Goal: Information Seeking & Learning: Learn about a topic

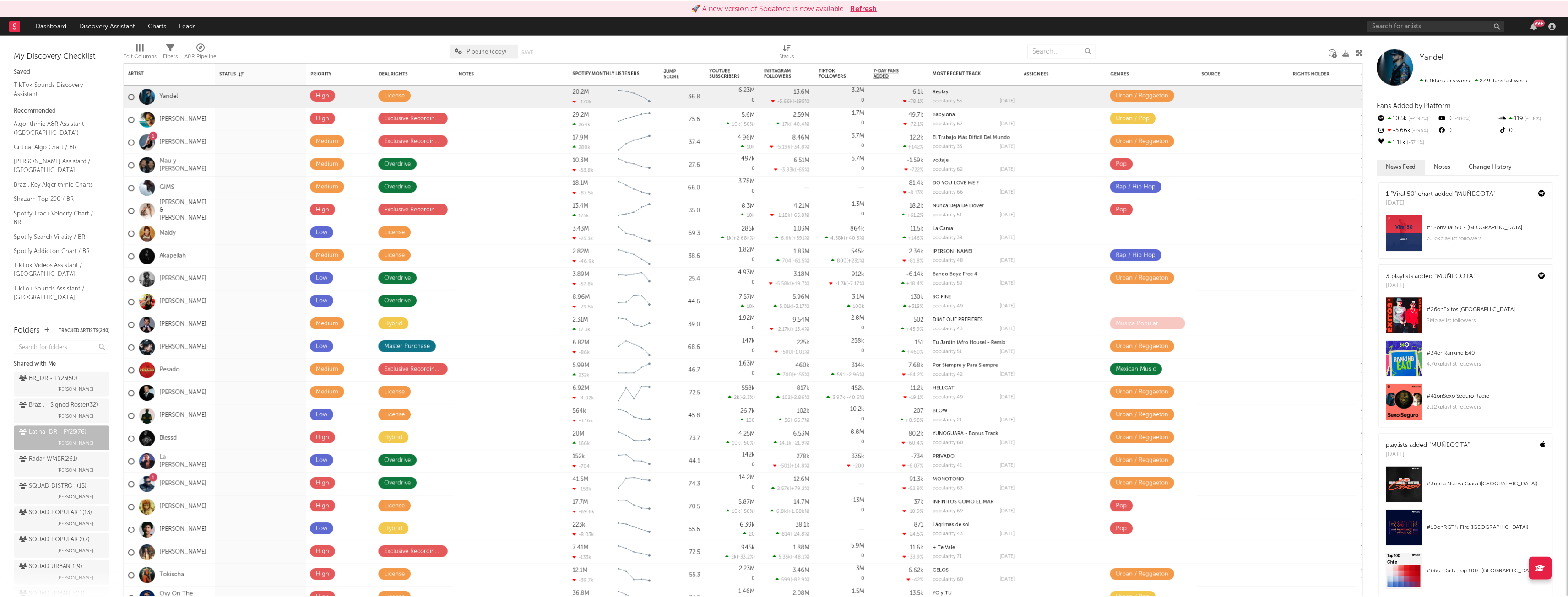
scroll to position [46, 0]
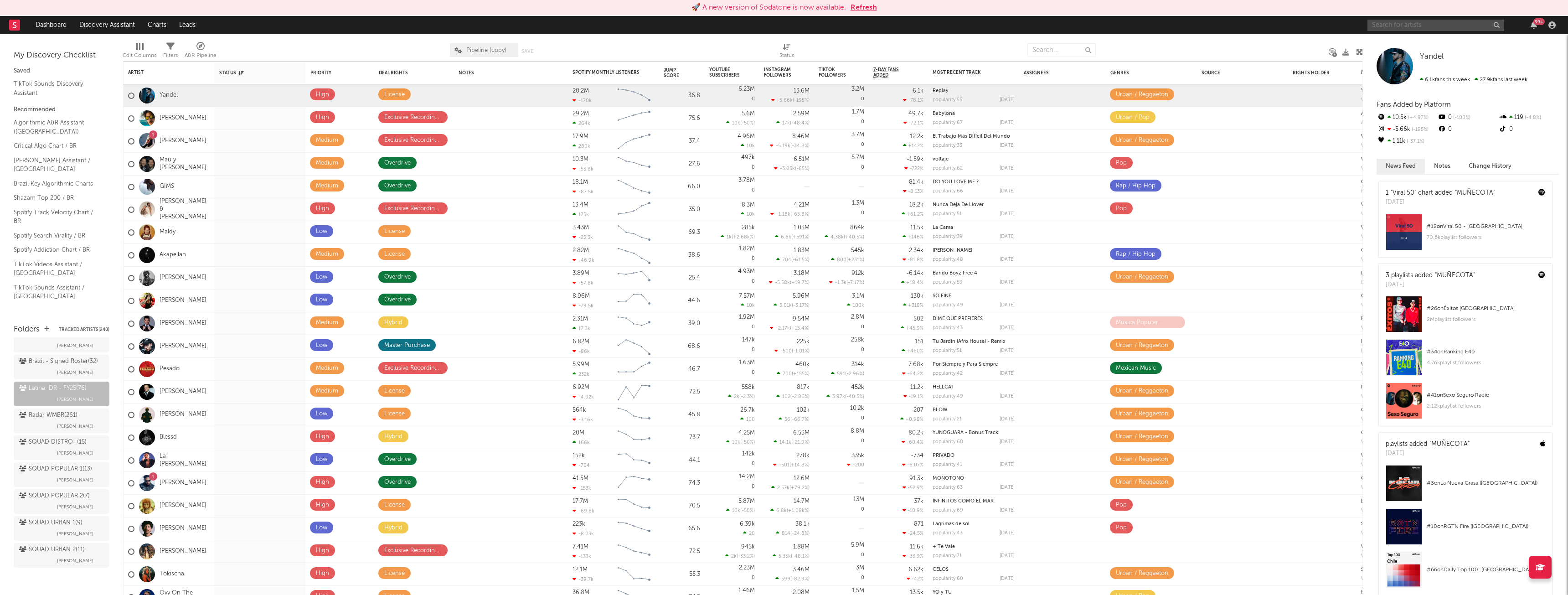
click at [1447, 26] on input "text" at bounding box center [1436, 25] width 137 height 12
type input "[PERSON_NAME]"
click at [1433, 43] on div "[PERSON_NAME]" at bounding box center [1449, 43] width 100 height 11
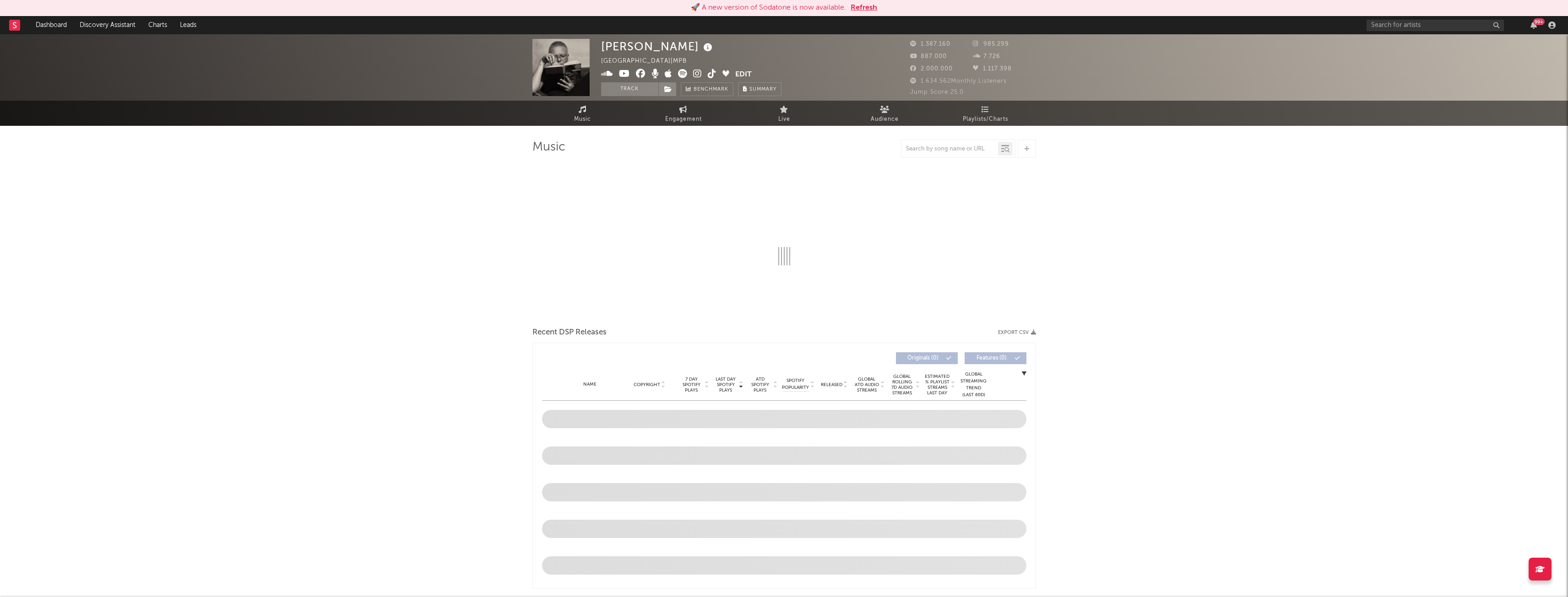
select select "6m"
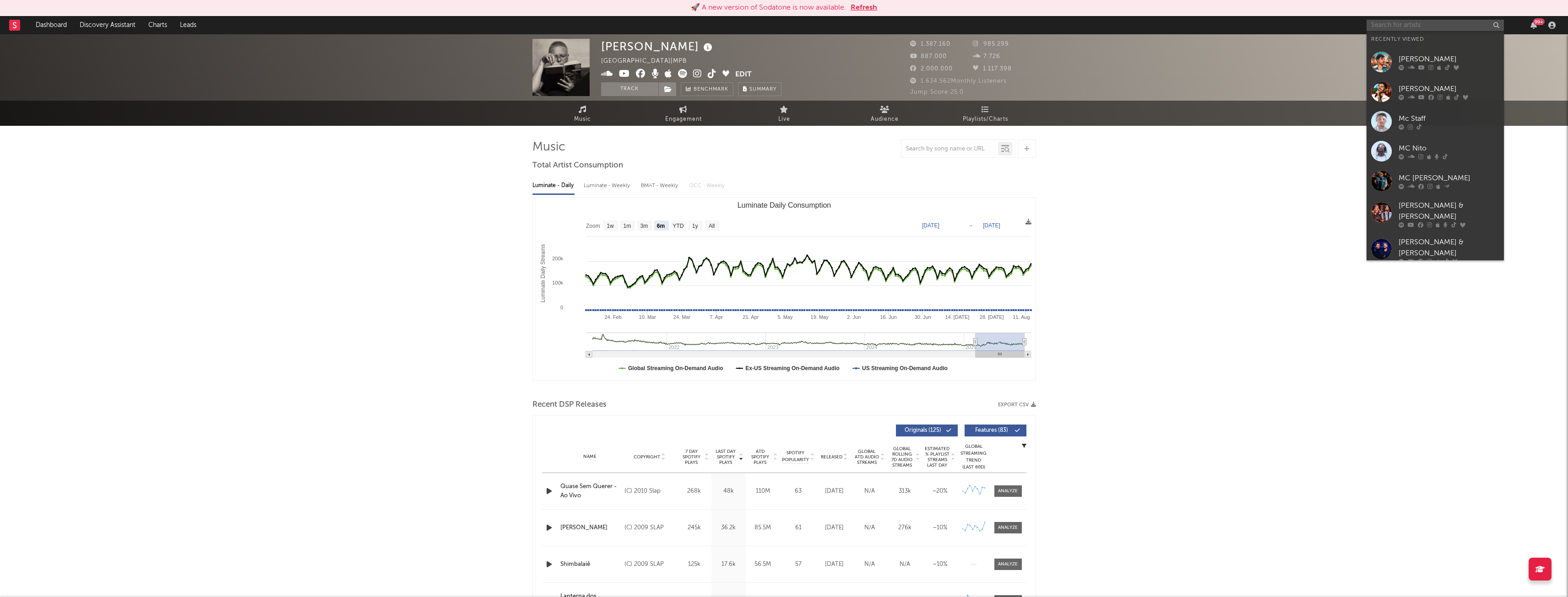
click at [1407, 21] on input "text" at bounding box center [1435, 25] width 138 height 12
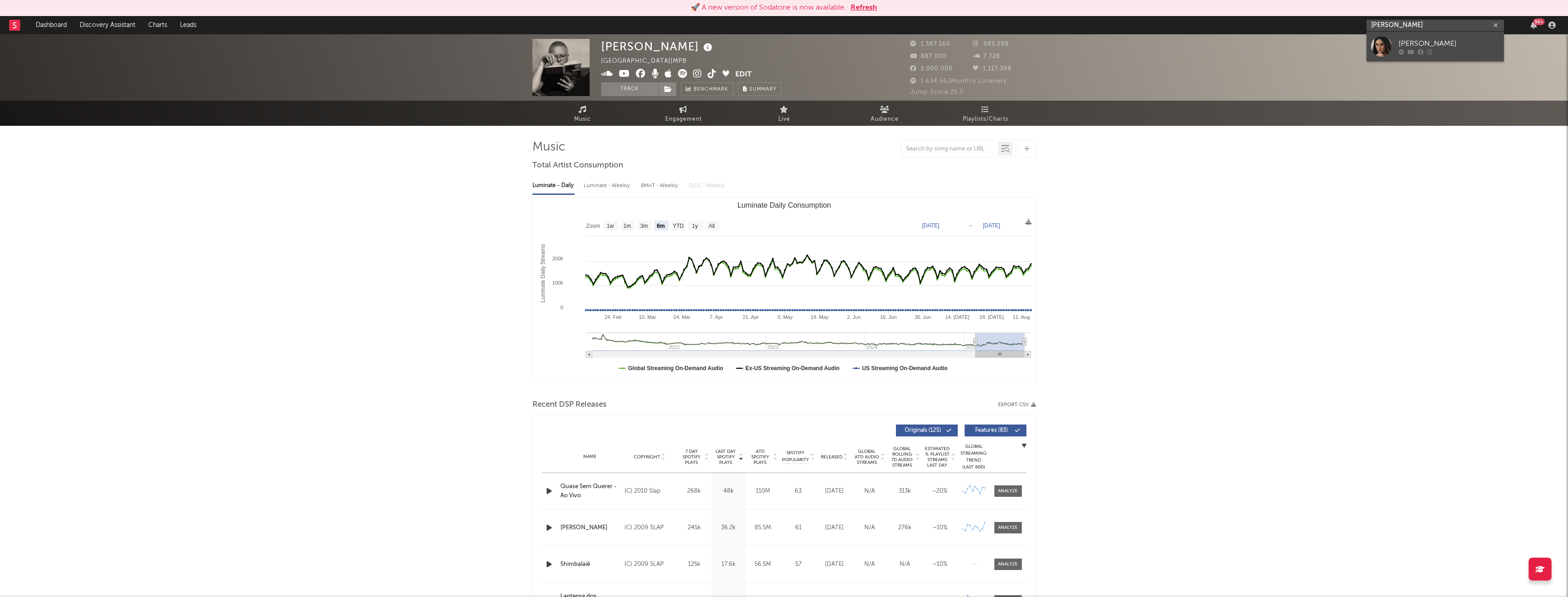
type input "[PERSON_NAME]"
click at [1410, 43] on div "[PERSON_NAME]" at bounding box center [1449, 43] width 101 height 11
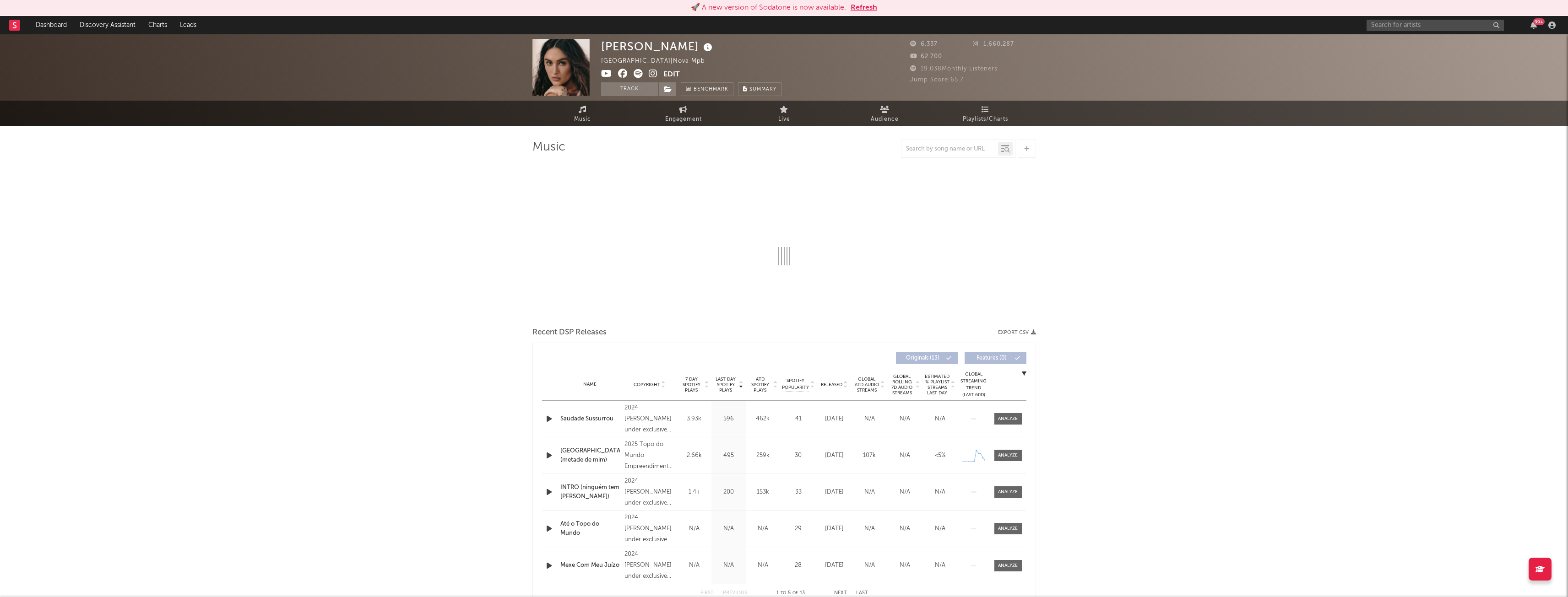
select select "6m"
